Goal: Information Seeking & Learning: Learn about a topic

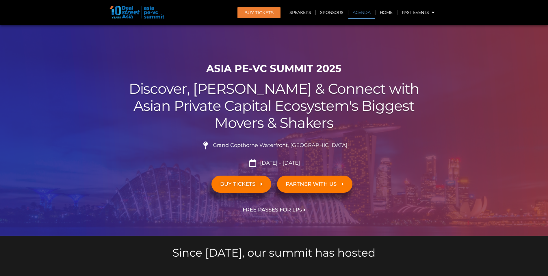
click at [360, 13] on link "Agenda" at bounding box center [362, 12] width 27 height 13
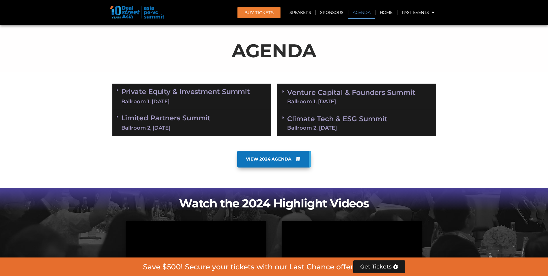
scroll to position [303, 0]
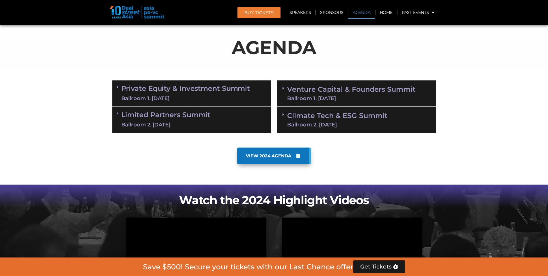
click at [234, 87] on link "Private Equity & Investment Summit Ballroom 1, [DATE]" at bounding box center [185, 93] width 129 height 17
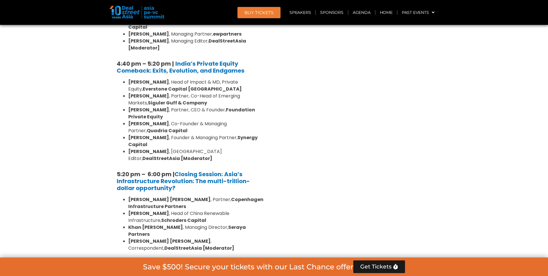
scroll to position [1083, 0]
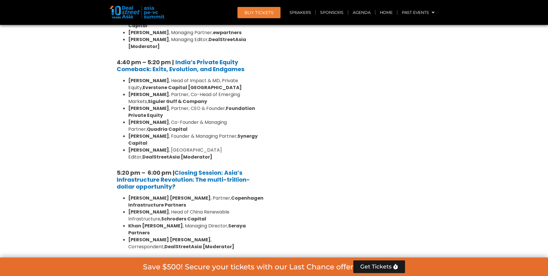
click at [250, 259] on div "Limited Partners [GEOGRAPHIC_DATA] 2, [DATE]" at bounding box center [191, 272] width 159 height 26
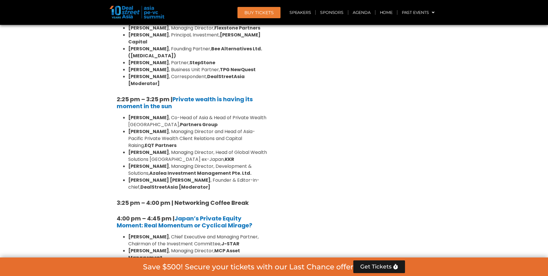
scroll to position [1603, 0]
